Goal: Find contact information: Find contact information

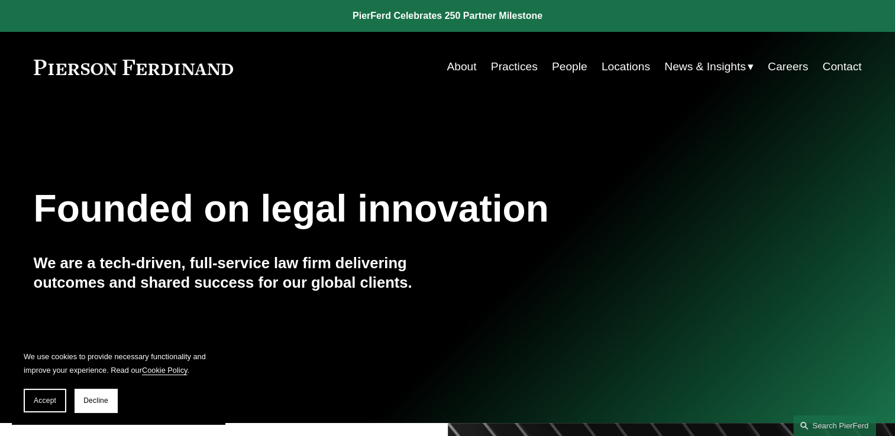
click at [575, 68] on link "People" at bounding box center [569, 67] width 35 height 22
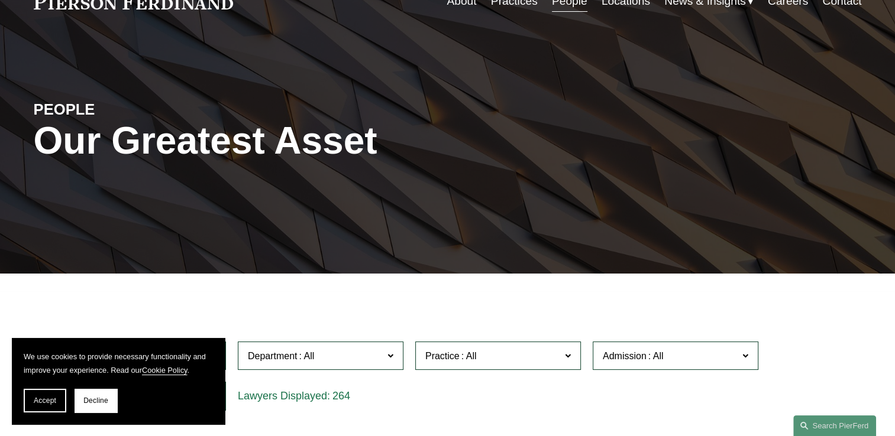
scroll to position [177, 0]
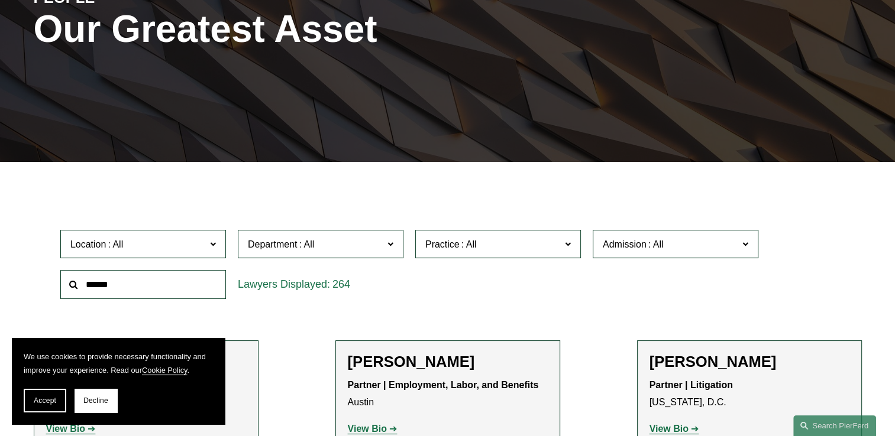
click at [122, 288] on input "text" at bounding box center [143, 284] width 166 height 29
type input "*****"
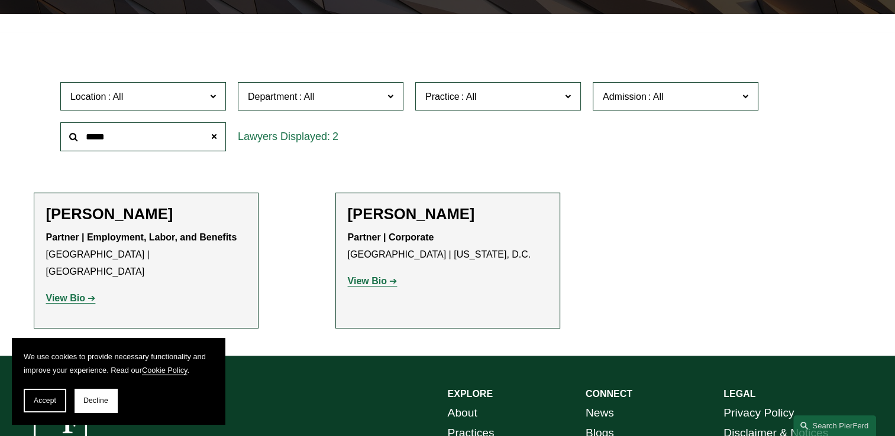
scroll to position [355, 0]
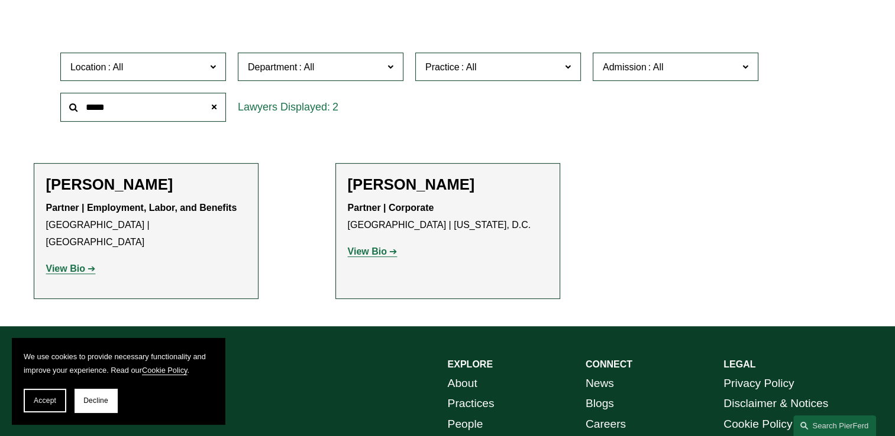
click at [66, 264] on strong "View Bio" at bounding box center [65, 269] width 39 height 10
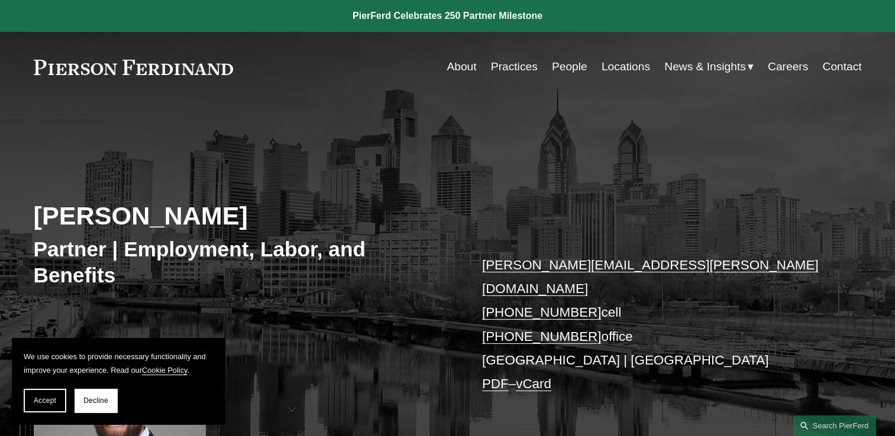
click at [544, 267] on link "eric.meyer@pierferd.com" at bounding box center [650, 277] width 336 height 38
